Goal: Task Accomplishment & Management: Complete application form

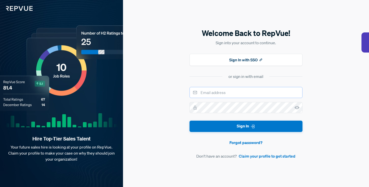
click at [219, 91] on input "email" at bounding box center [246, 92] width 113 height 11
click at [205, 75] on section "or sign in with email" at bounding box center [246, 76] width 113 height 6
click at [215, 61] on button "Sign In with SSO" at bounding box center [246, 60] width 113 height 12
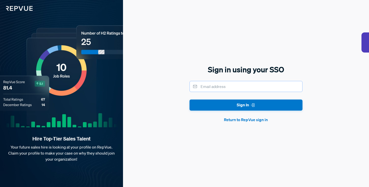
click at [221, 85] on input "email" at bounding box center [246, 86] width 113 height 11
type input "[EMAIL_ADDRESS][DOMAIN_NAME]"
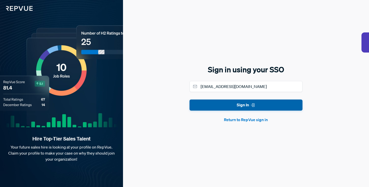
click at [226, 106] on button "Sign In" at bounding box center [246, 104] width 113 height 11
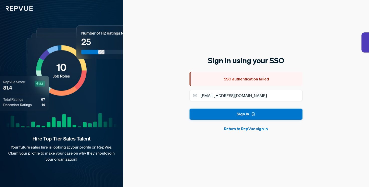
click at [237, 129] on button "Return to RepVue sign in" at bounding box center [246, 129] width 113 height 6
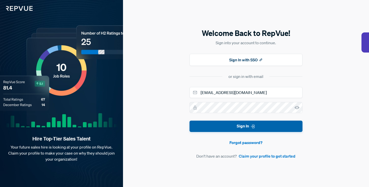
click at [252, 126] on icon "submit" at bounding box center [252, 126] width 5 height 5
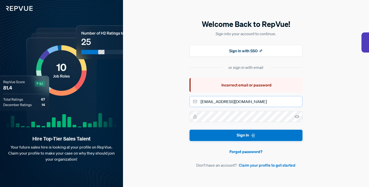
click at [232, 100] on input "[EMAIL_ADDRESS][DOMAIN_NAME]" at bounding box center [246, 101] width 113 height 11
type input "[EMAIL_ADDRESS][DOMAIN_NAME]"
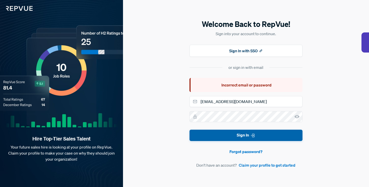
click at [239, 136] on button "Sign In" at bounding box center [246, 135] width 113 height 11
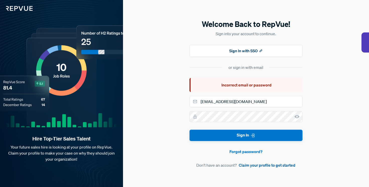
click at [249, 166] on link "Claim your profile to get started" at bounding box center [267, 165] width 57 height 6
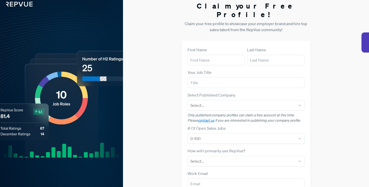
scroll to position [4, 0]
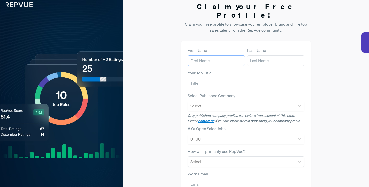
click at [205, 55] on input "text" at bounding box center [216, 60] width 57 height 11
type input "soukaina"
click at [255, 55] on input "text" at bounding box center [275, 60] width 57 height 11
type input "cherrak"
click at [231, 78] on input "text" at bounding box center [246, 83] width 117 height 11
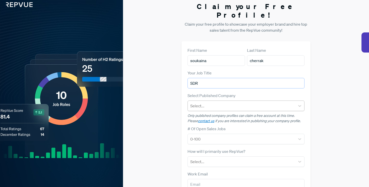
type input "SDR"
click at [215, 102] on div at bounding box center [241, 105] width 103 height 7
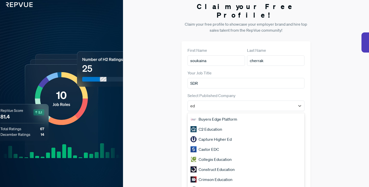
type input "e"
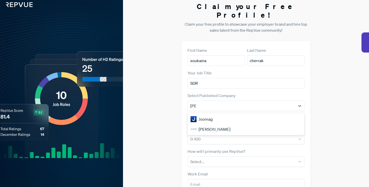
type input "joor"
click at [227, 114] on div "[PERSON_NAME]" at bounding box center [246, 119] width 117 height 10
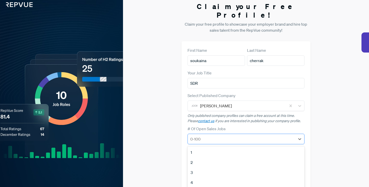
click at [208, 135] on div at bounding box center [241, 138] width 103 height 7
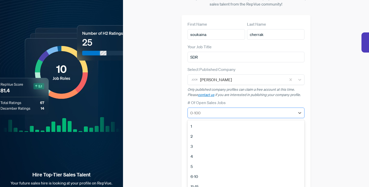
scroll to position [32, 0]
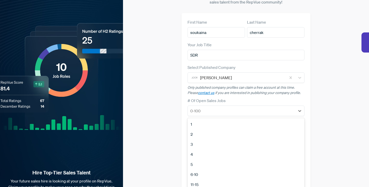
click at [193, 129] on div "2" at bounding box center [246, 134] width 117 height 10
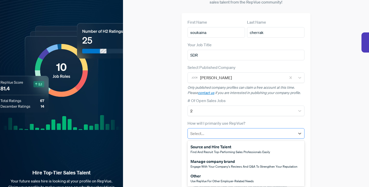
click at [200, 130] on div at bounding box center [241, 133] width 103 height 7
click at [196, 173] on div "Other" at bounding box center [222, 176] width 63 height 6
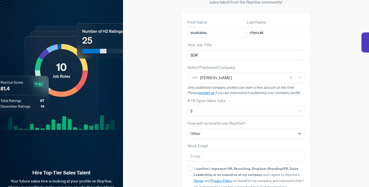
scroll to position [57, 0]
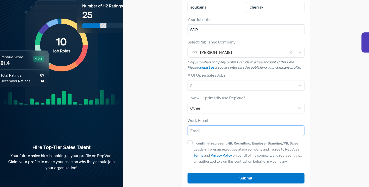
click at [205, 125] on input "email" at bounding box center [246, 130] width 117 height 11
type input "[EMAIL_ADDRESS][DOMAIN_NAME]"
click at [186, 135] on div "First Name soukaina Last Name cherrak Your Job Title SDR Select Published Compa…" at bounding box center [245, 89] width 129 height 202
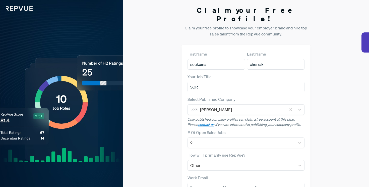
click at [19, 10] on img at bounding box center [16, 5] width 33 height 11
